Goal: Task Accomplishment & Management: Complete application form

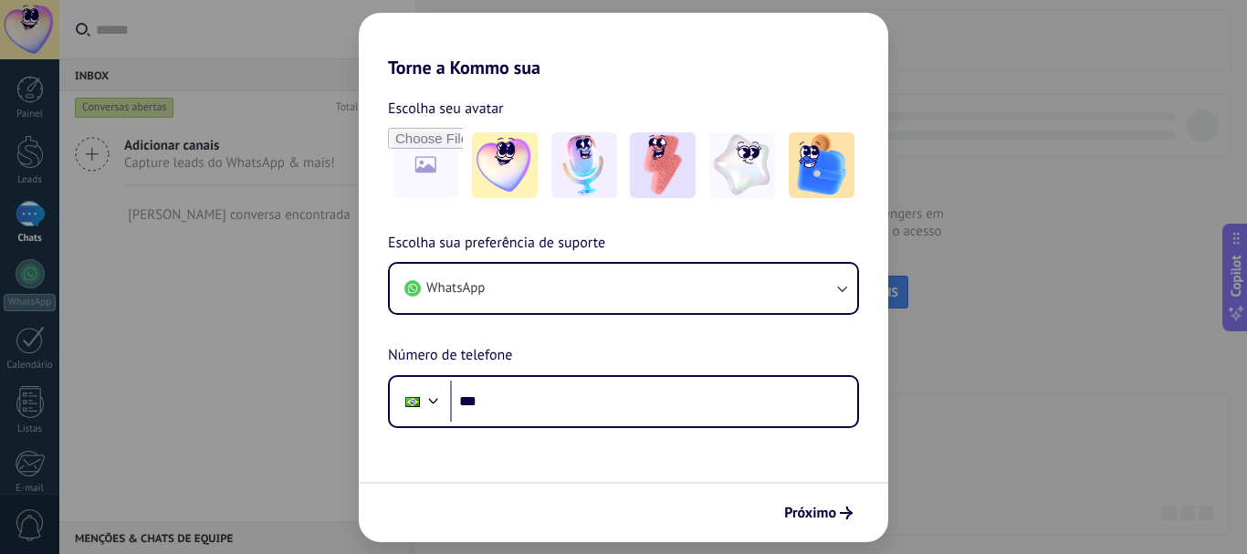
click at [966, 183] on div "Torne a Kommo sua Escolha seu avatar Escolha sua preferência de suporte WhatsAp…" at bounding box center [623, 277] width 1247 height 554
click at [793, 519] on span "Próximo" at bounding box center [810, 513] width 52 height 13
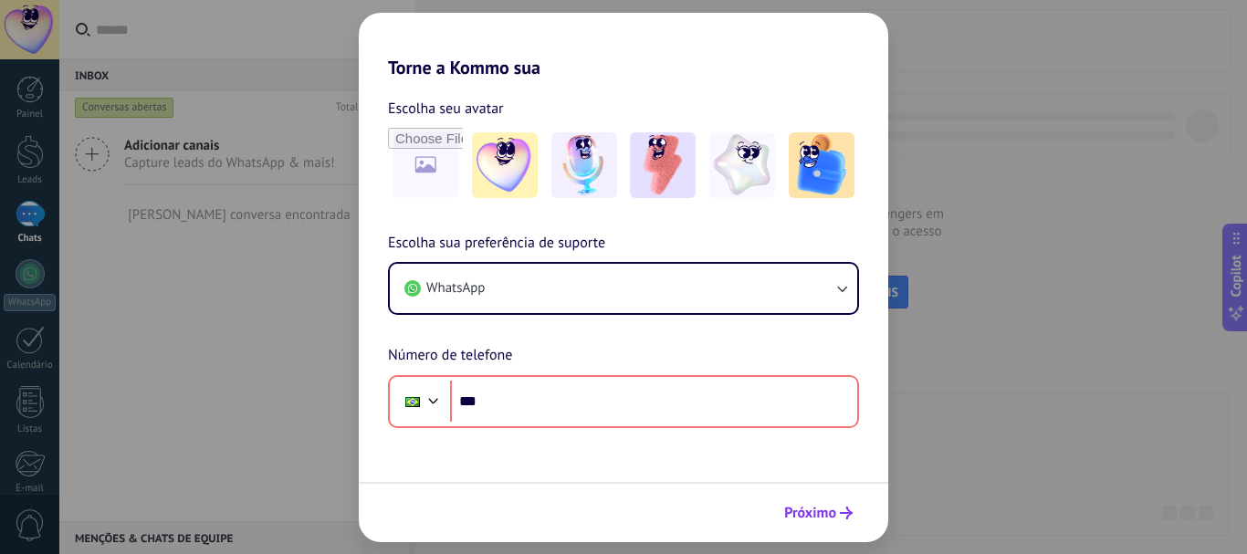
click at [790, 519] on span "Próximo" at bounding box center [810, 513] width 52 height 13
click at [795, 519] on span "Próximo" at bounding box center [810, 513] width 52 height 13
click at [798, 519] on span "Próximo" at bounding box center [810, 513] width 52 height 13
click at [799, 519] on span "Próximo" at bounding box center [810, 513] width 52 height 13
drag, startPoint x: 947, startPoint y: 395, endPoint x: 940, endPoint y: 380, distance: 17.1
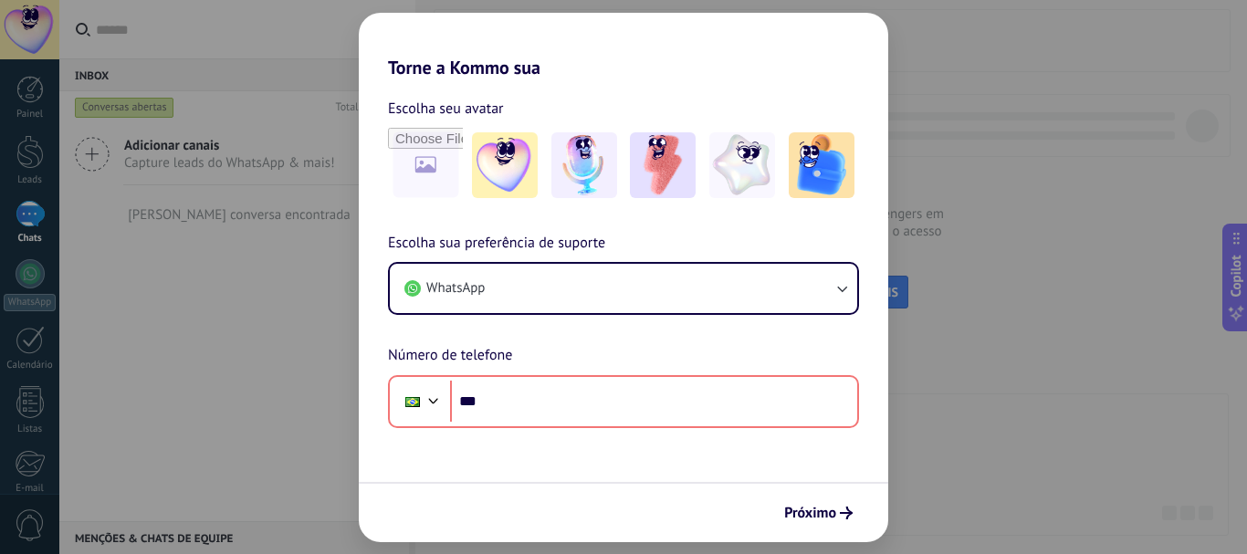
click at [948, 393] on div "Torne a Kommo sua Escolha seu avatar Escolha sua preferência de suporte WhatsAp…" at bounding box center [623, 277] width 1247 height 554
click at [30, 98] on div "Torne a Kommo sua Escolha seu avatar Escolha sua preferência de suporte WhatsAp…" at bounding box center [623, 277] width 1247 height 554
click at [32, 96] on div "Torne a Kommo sua Escolha seu avatar Escolha sua preferência de suporte WhatsAp…" at bounding box center [623, 277] width 1247 height 554
click at [33, 154] on div "Torne a Kommo sua Escolha seu avatar Escolha sua preferência de suporte WhatsAp…" at bounding box center [623, 277] width 1247 height 554
click at [434, 171] on input "file" at bounding box center [425, 165] width 71 height 71
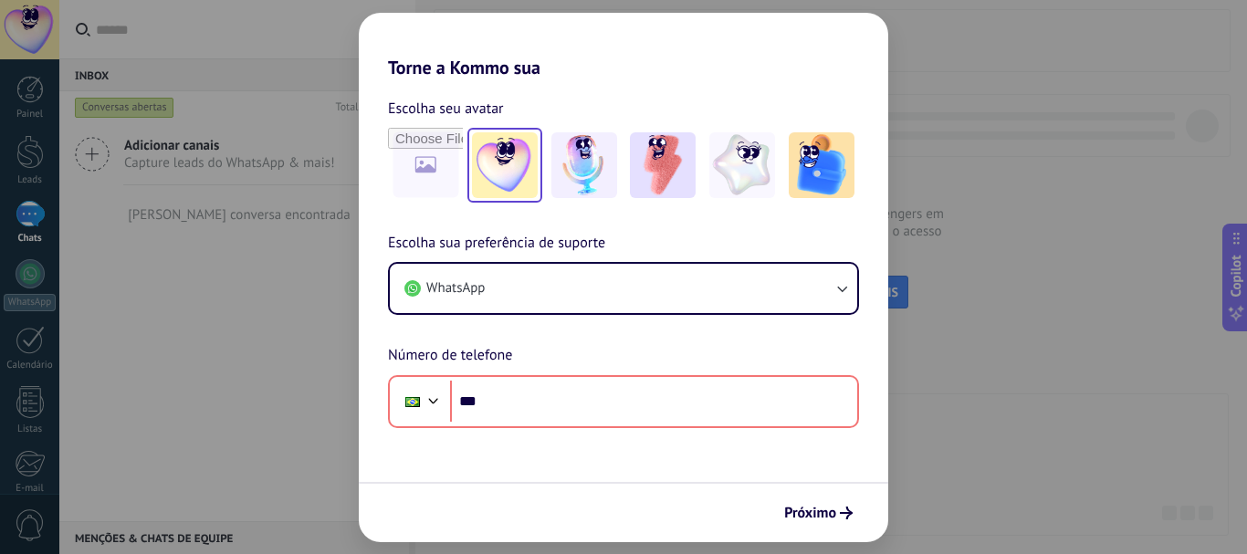
click at [493, 170] on img at bounding box center [505, 165] width 66 height 66
click at [542, 107] on link "Redefinir" at bounding box center [539, 108] width 56 height 18
click at [1007, 259] on div "Torne a Kommo sua Escolha seu avatar Escolha sua preferência de suporte WhatsAp…" at bounding box center [623, 277] width 1247 height 554
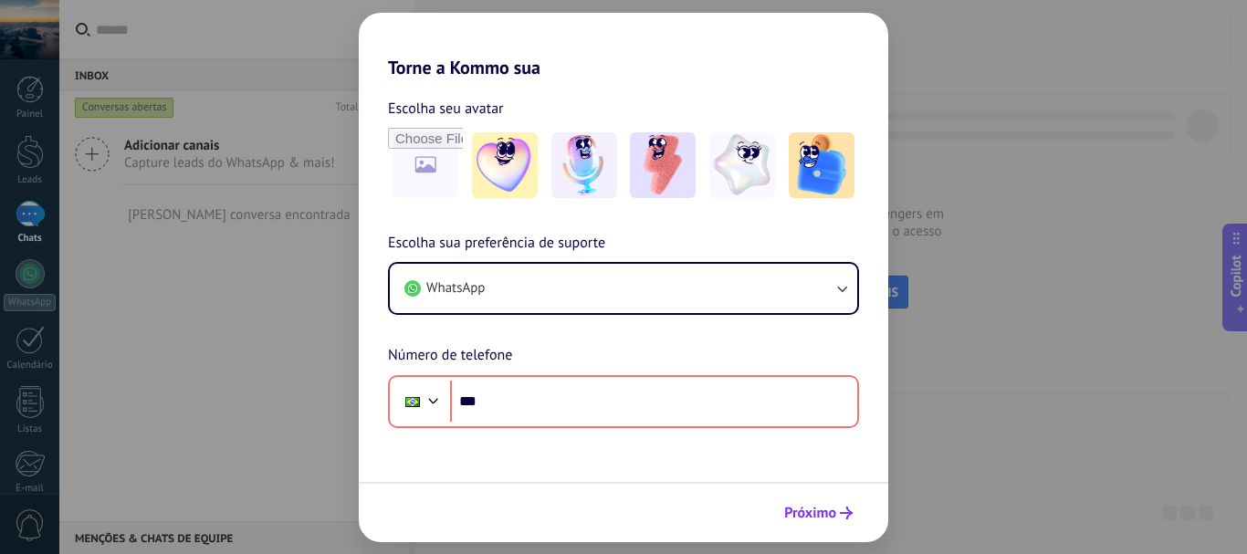
click at [825, 502] on button "Próximo" at bounding box center [818, 512] width 85 height 31
click at [826, 507] on span "Próximo" at bounding box center [810, 513] width 52 height 13
click at [825, 507] on span "Próximo" at bounding box center [810, 513] width 52 height 13
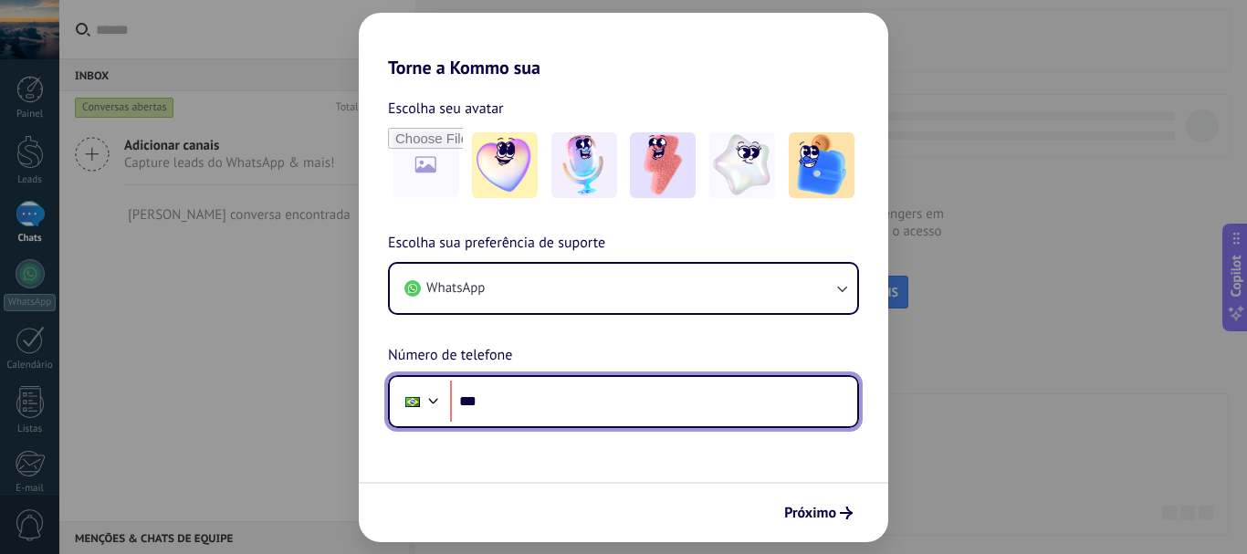
click at [737, 393] on input "***" at bounding box center [653, 402] width 407 height 42
type input "**********"
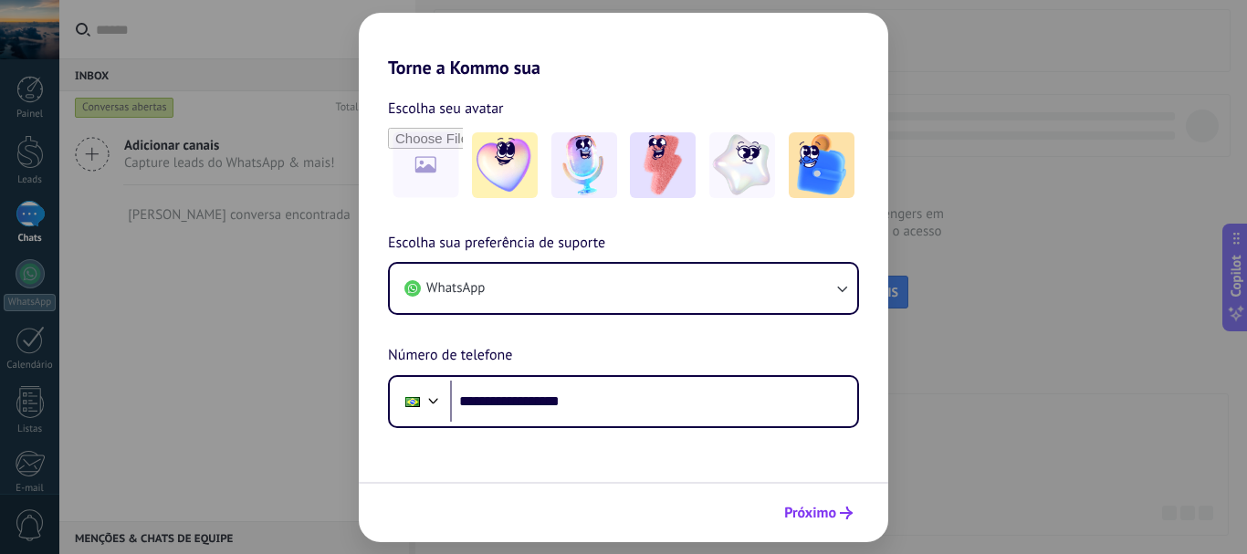
click at [800, 509] on span "Próximo" at bounding box center [810, 513] width 52 height 13
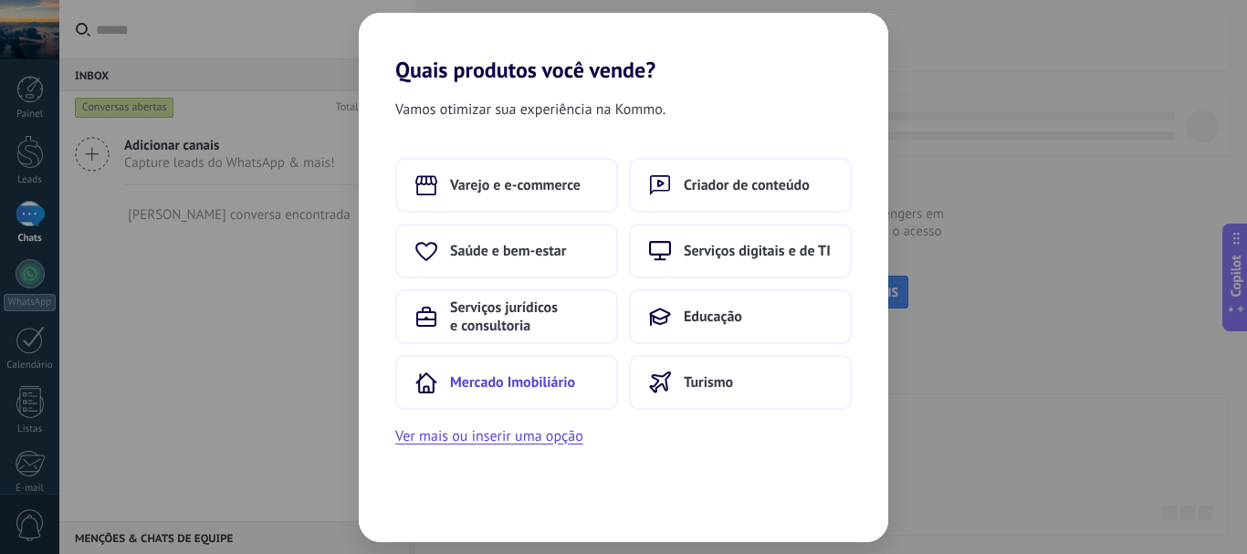
click at [537, 387] on span "Mercado Imobiliário" at bounding box center [512, 382] width 125 height 18
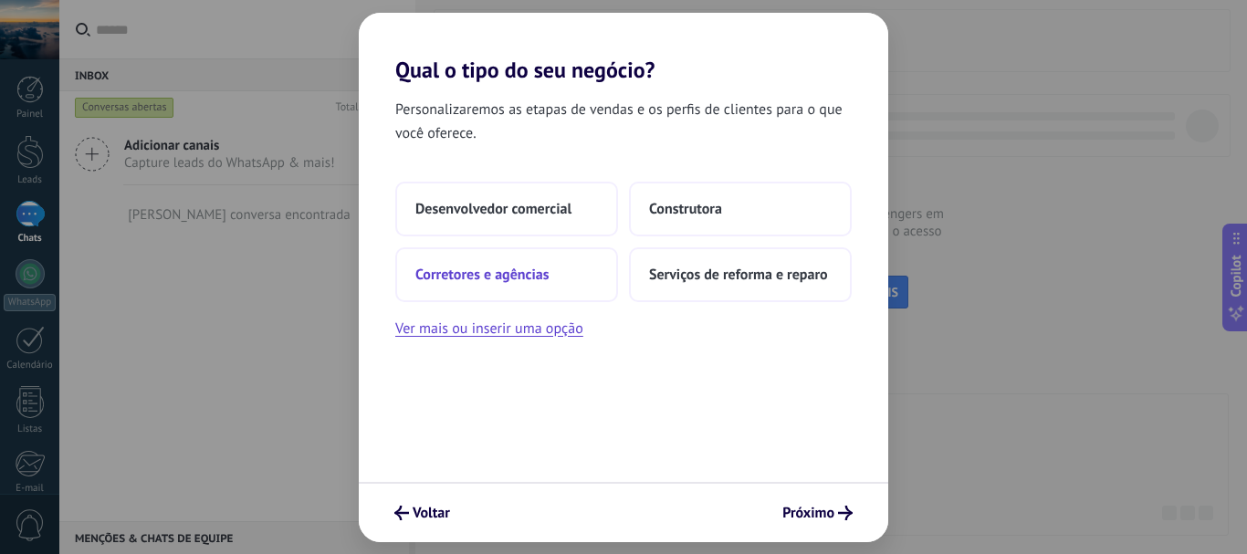
click at [500, 277] on span "Corretores e agências" at bounding box center [481, 275] width 133 height 18
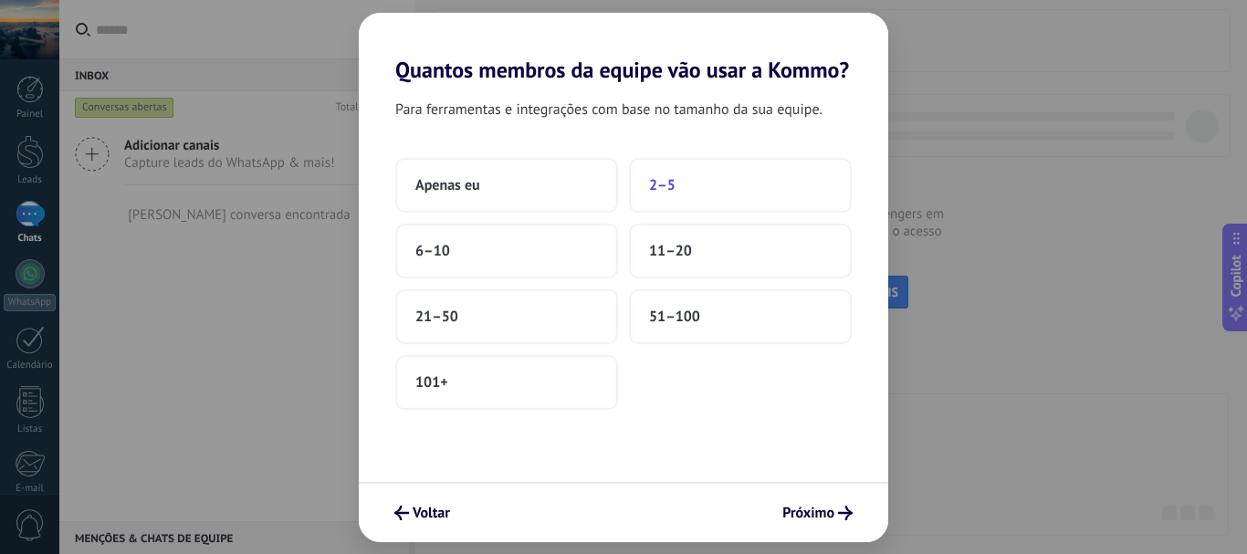
click at [675, 190] on button "2–5" at bounding box center [740, 185] width 223 height 55
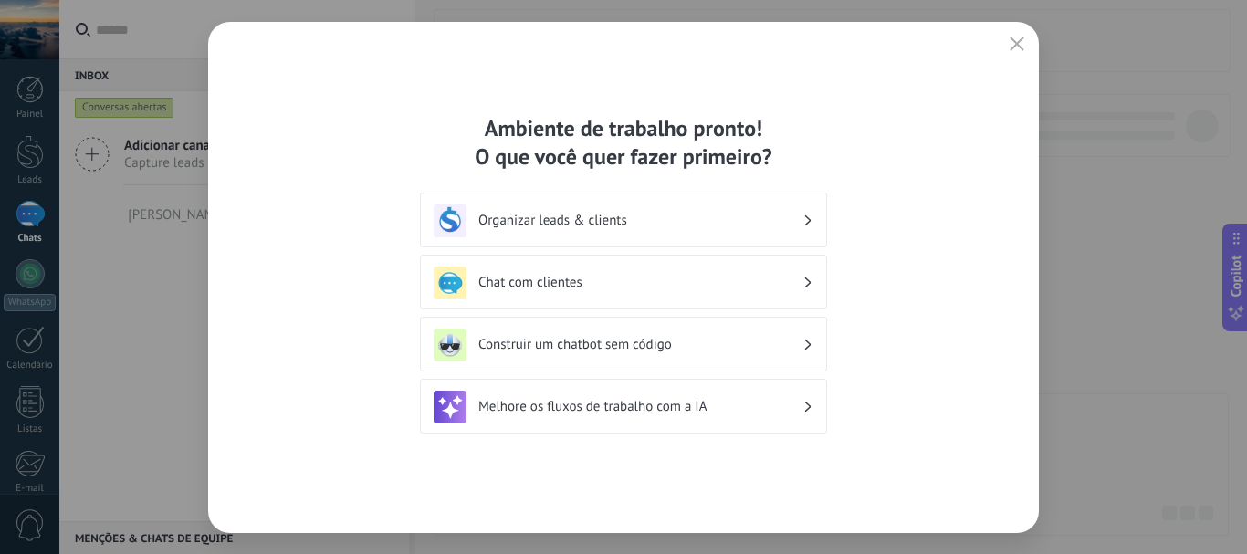
click at [775, 227] on h3 "Organizar leads & clients" at bounding box center [640, 220] width 324 height 17
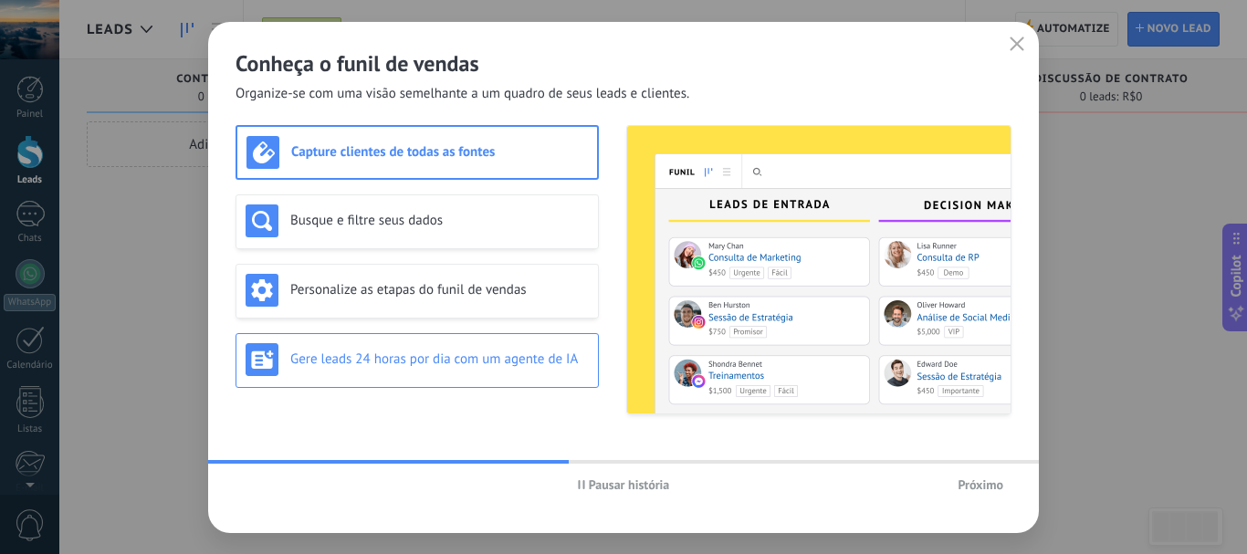
click at [467, 363] on h3 "Gere leads 24 horas por dia com um agente de IA" at bounding box center [439, 359] width 298 height 17
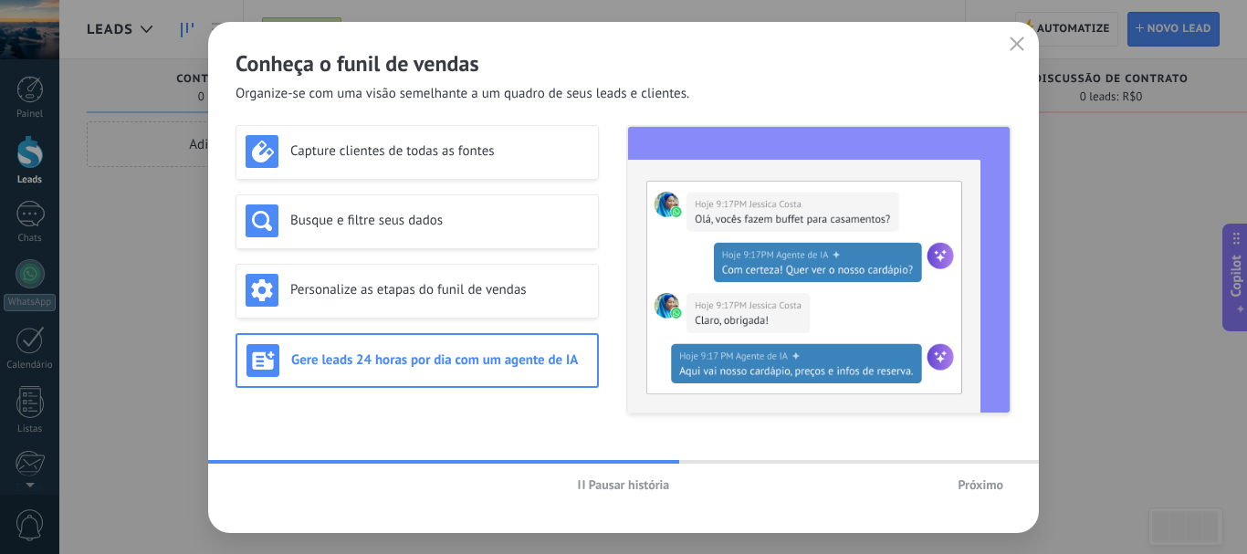
click at [989, 489] on span "Próximo" at bounding box center [980, 484] width 46 height 13
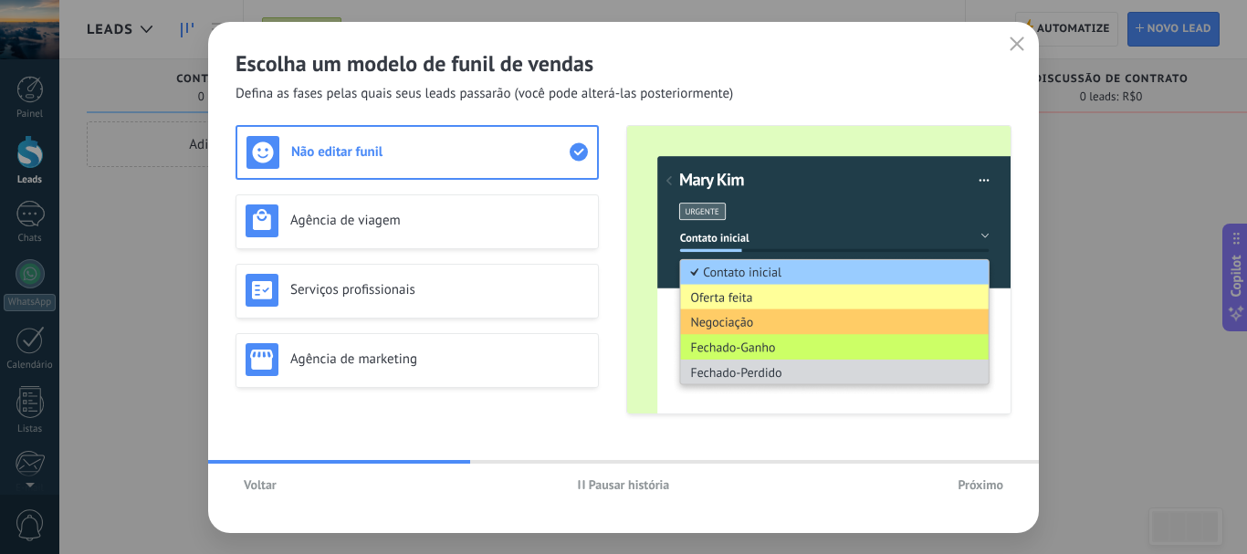
click at [971, 489] on span "Próximo" at bounding box center [980, 484] width 46 height 13
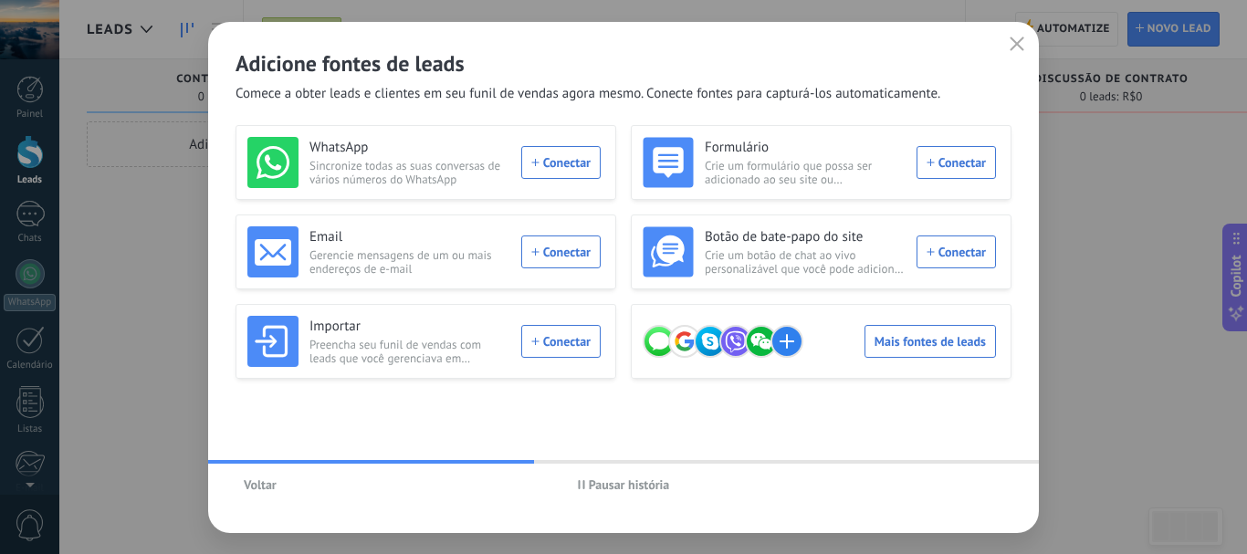
click at [448, 194] on div "WhatsApp Sincronize todas as suas conversas de vários números do WhatsApp Conec…" at bounding box center [425, 162] width 381 height 75
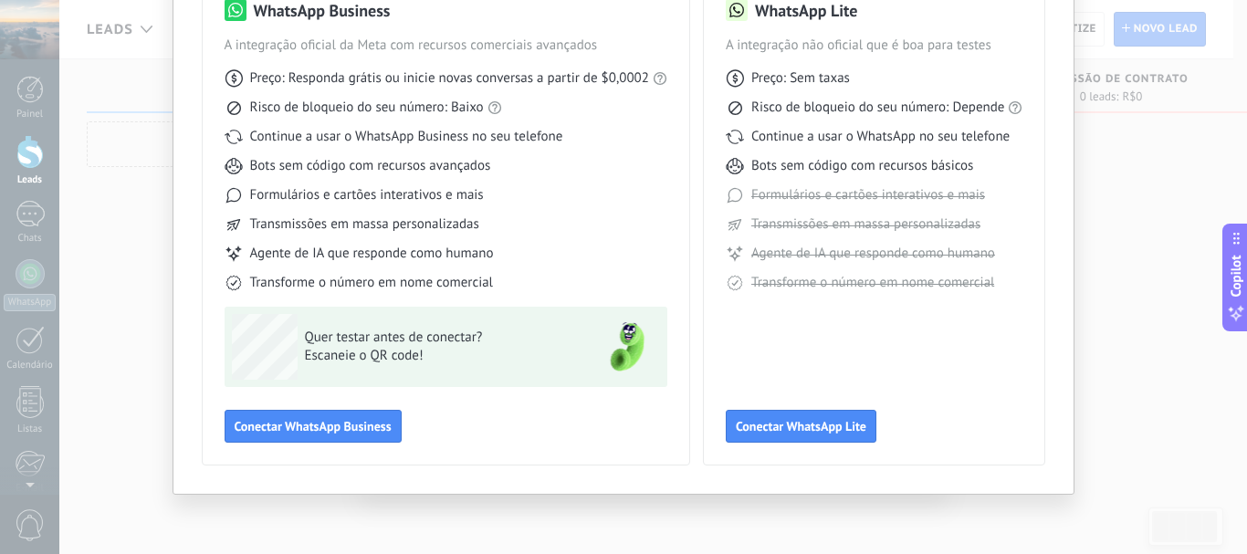
scroll to position [71, 0]
